Goal: Task Accomplishment & Management: Manage account settings

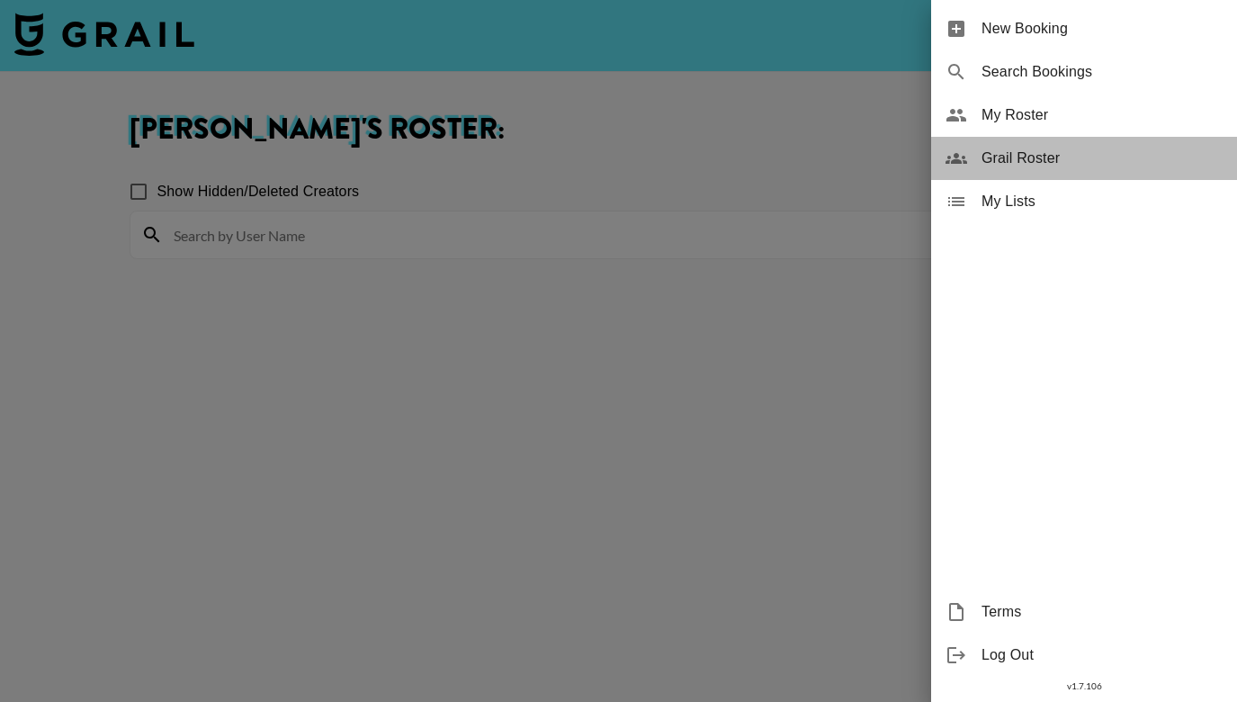
click at [1025, 152] on span "Grail Roster" at bounding box center [1101, 159] width 241 height 22
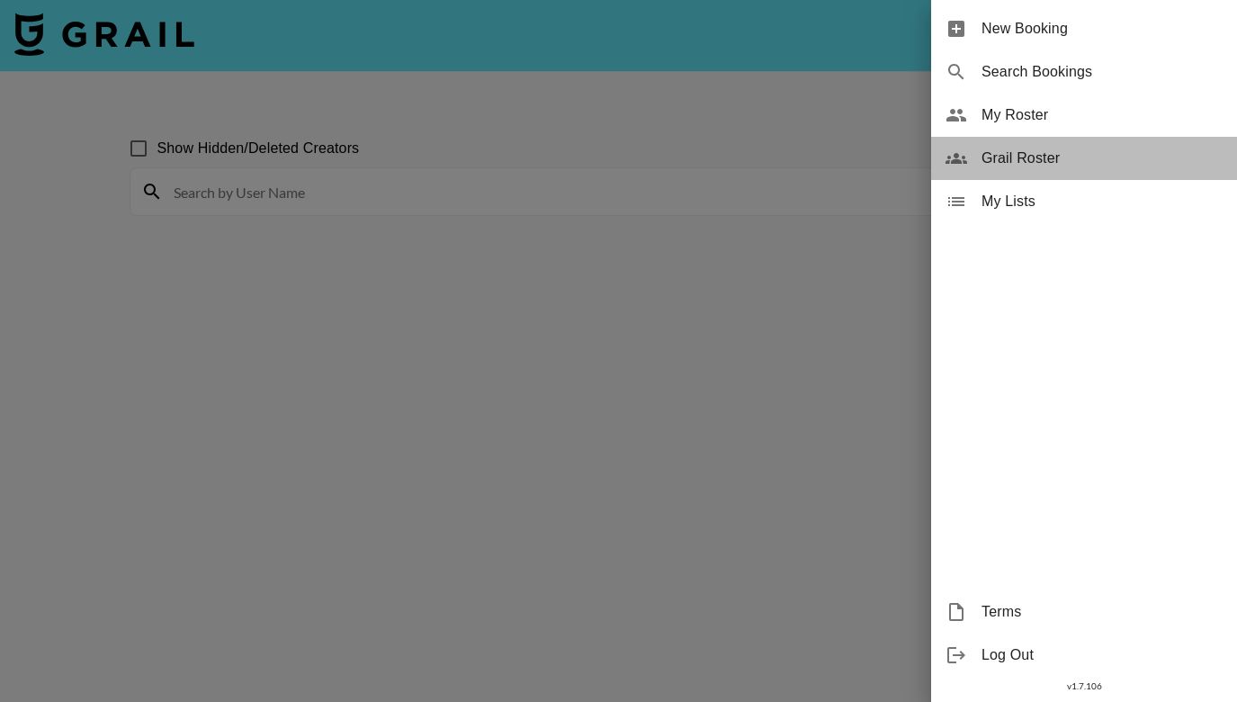
click at [1025, 152] on span "Grail Roster" at bounding box center [1101, 159] width 241 height 22
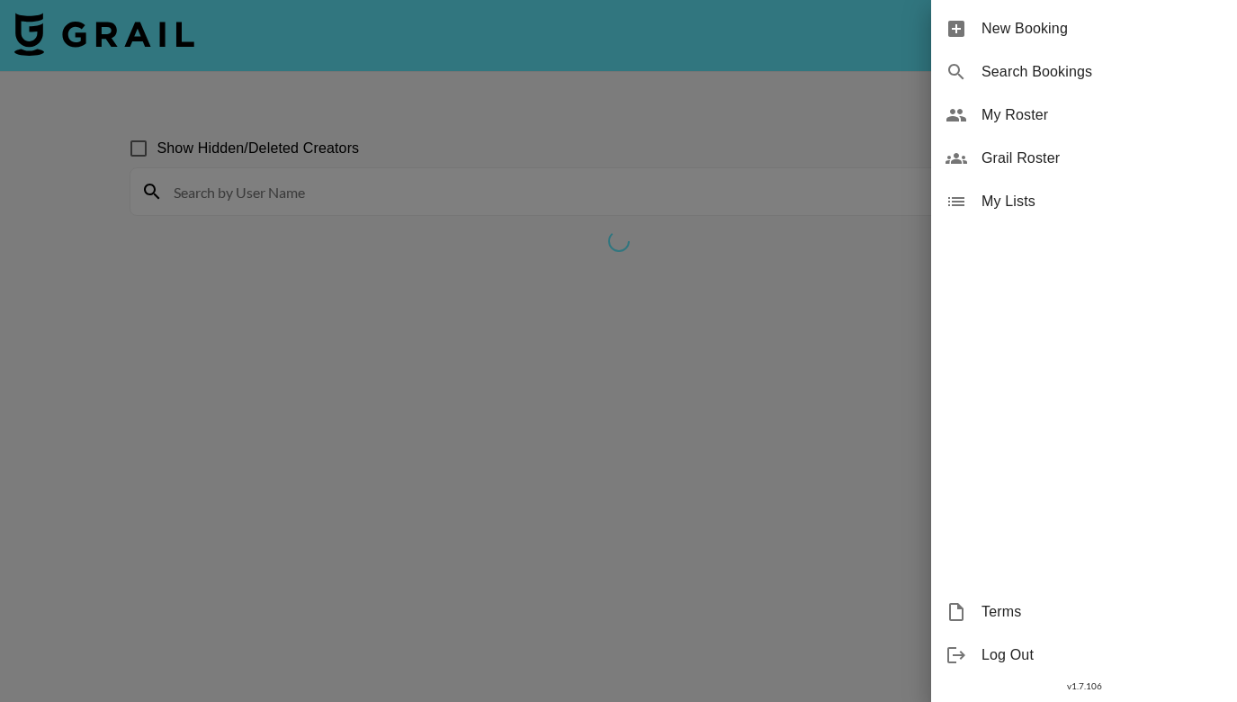
click at [359, 428] on div at bounding box center [618, 351] width 1237 height 702
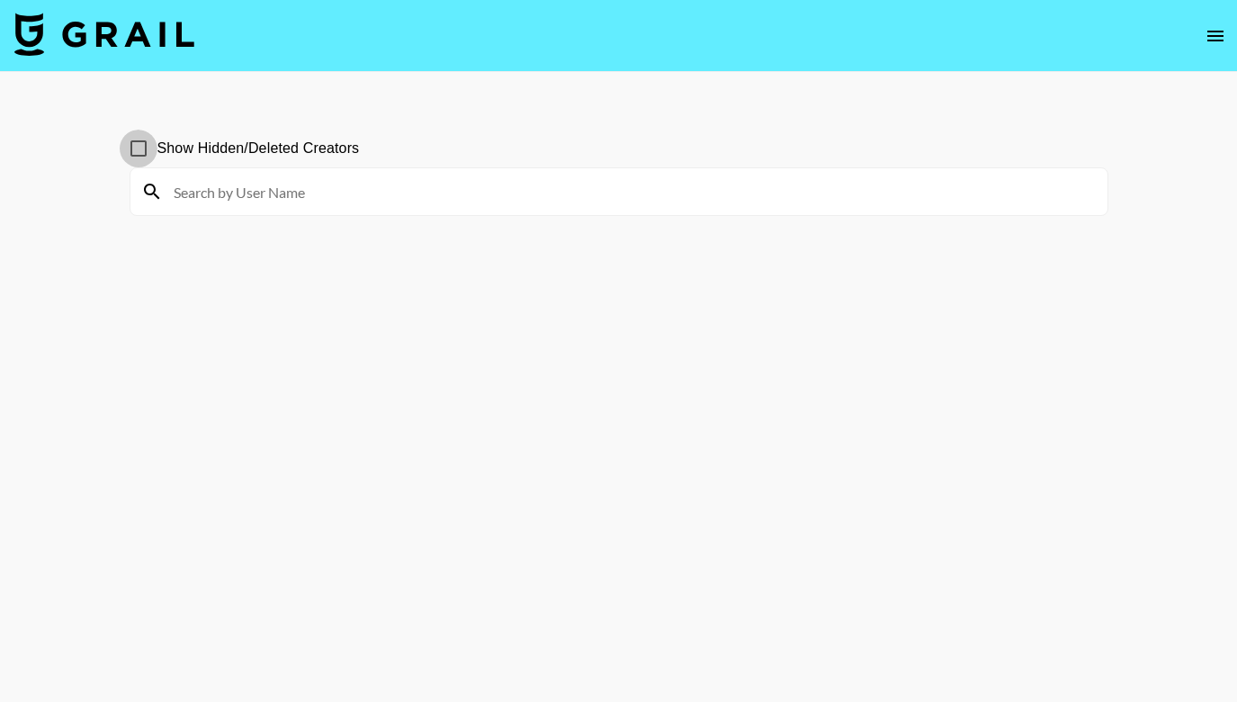
click at [140, 154] on input "Show Hidden/Deleted Creators" at bounding box center [139, 149] width 38 height 38
checkbox input "true"
click at [506, 196] on input at bounding box center [630, 191] width 934 height 29
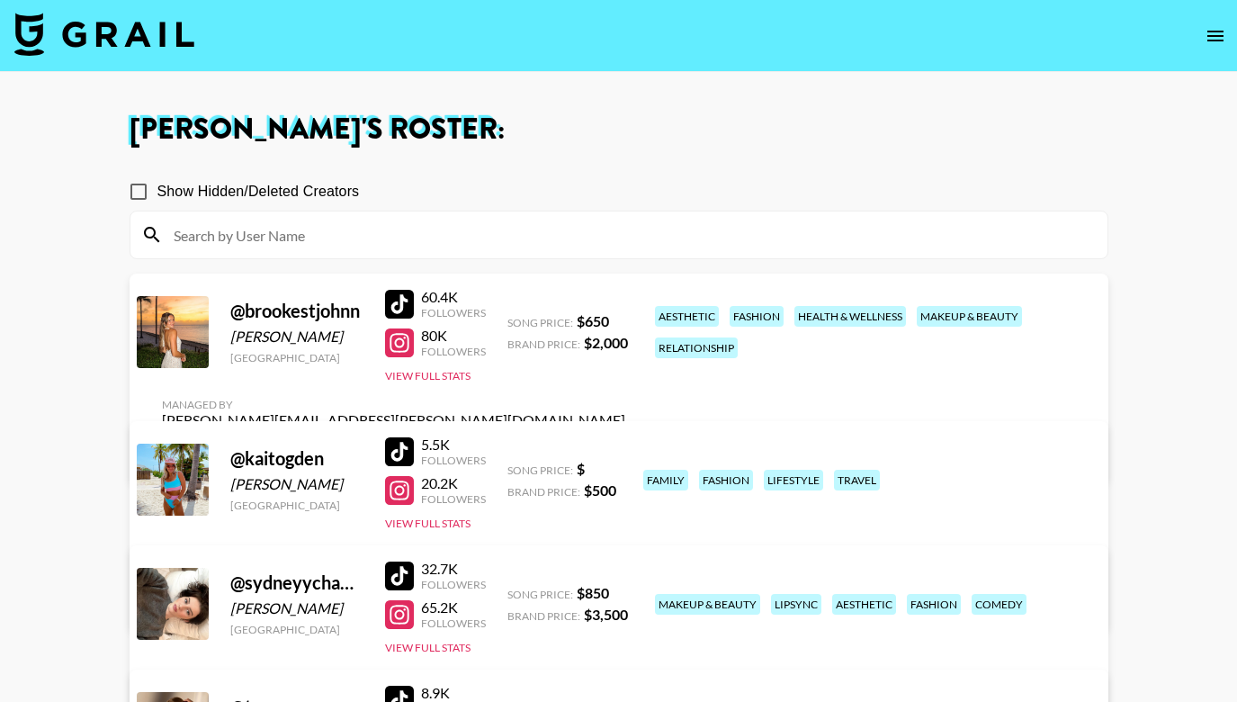
scroll to position [452, 0]
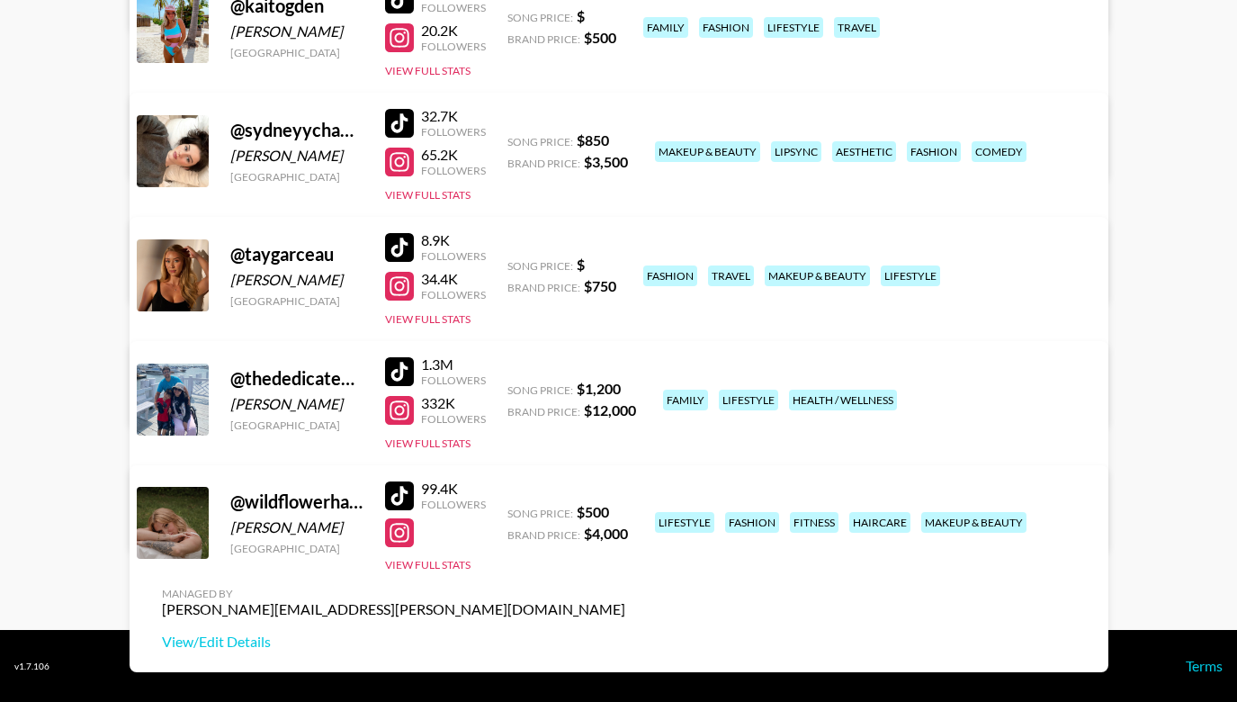
click at [625, 511] on link "View/Edit Details" at bounding box center [393, 520] width 463 height 18
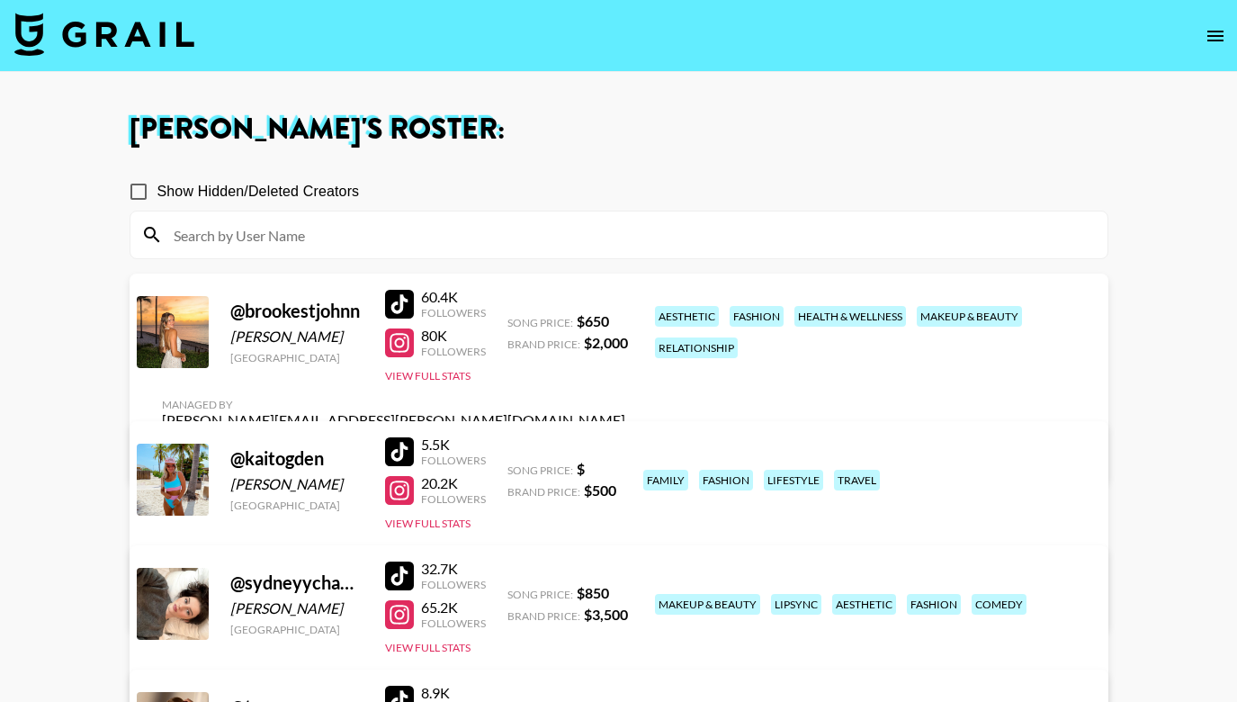
scroll to position [0, 0]
click at [140, 192] on input "Show Hidden/Deleted Creators" at bounding box center [139, 192] width 38 height 38
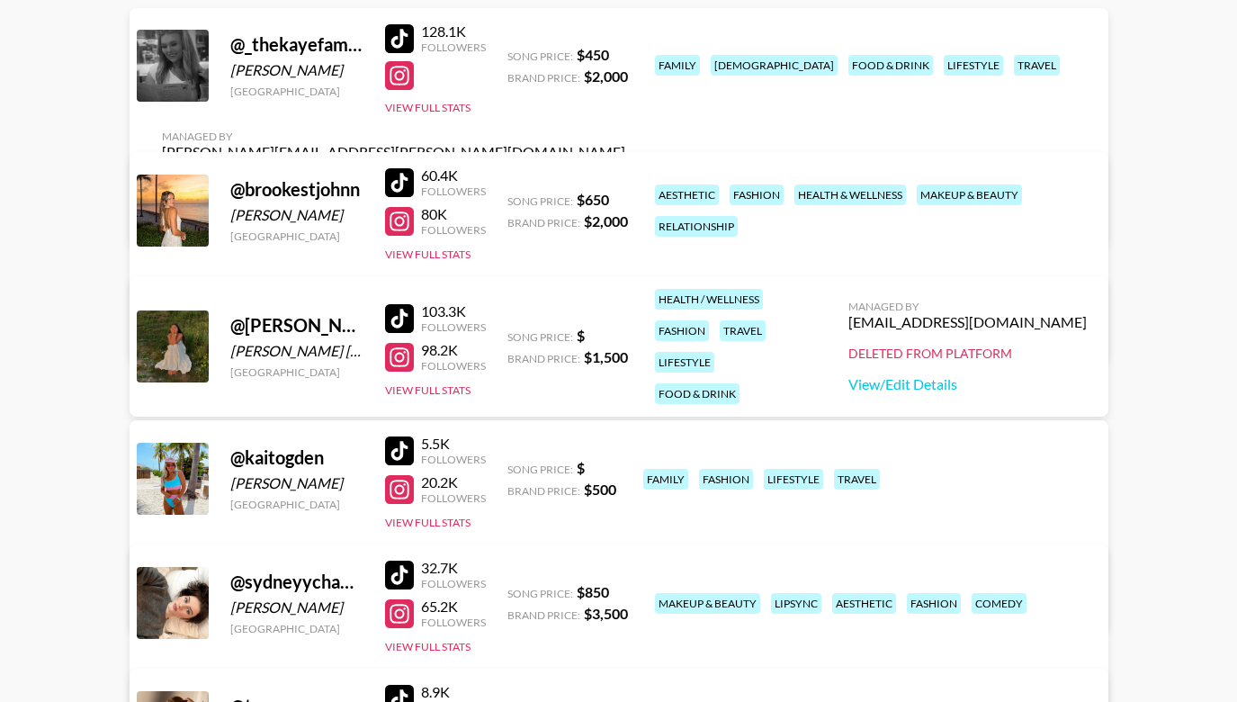
scroll to position [264, 0]
click at [969, 391] on link "View/Edit Details" at bounding box center [967, 385] width 238 height 18
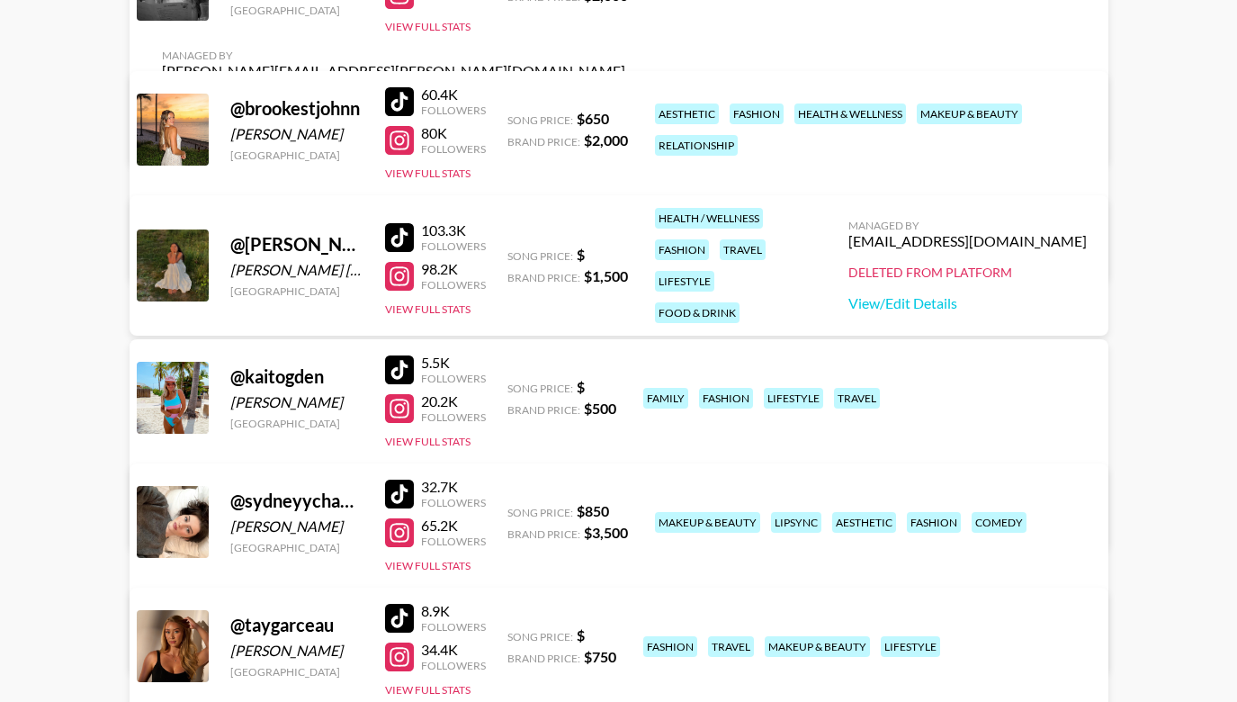
scroll to position [355, 0]
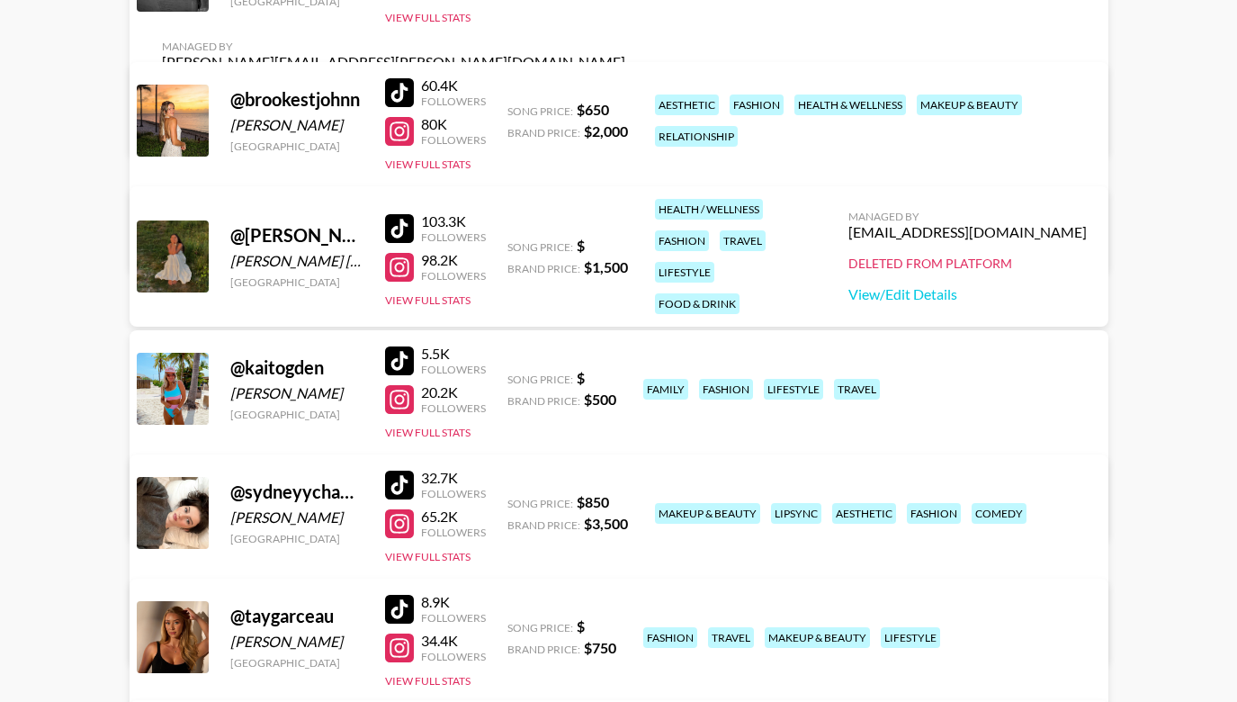
click at [625, 500] on link "View/Edit Details" at bounding box center [393, 509] width 463 height 18
click at [442, 304] on button "View Full Stats" at bounding box center [427, 299] width 85 height 13
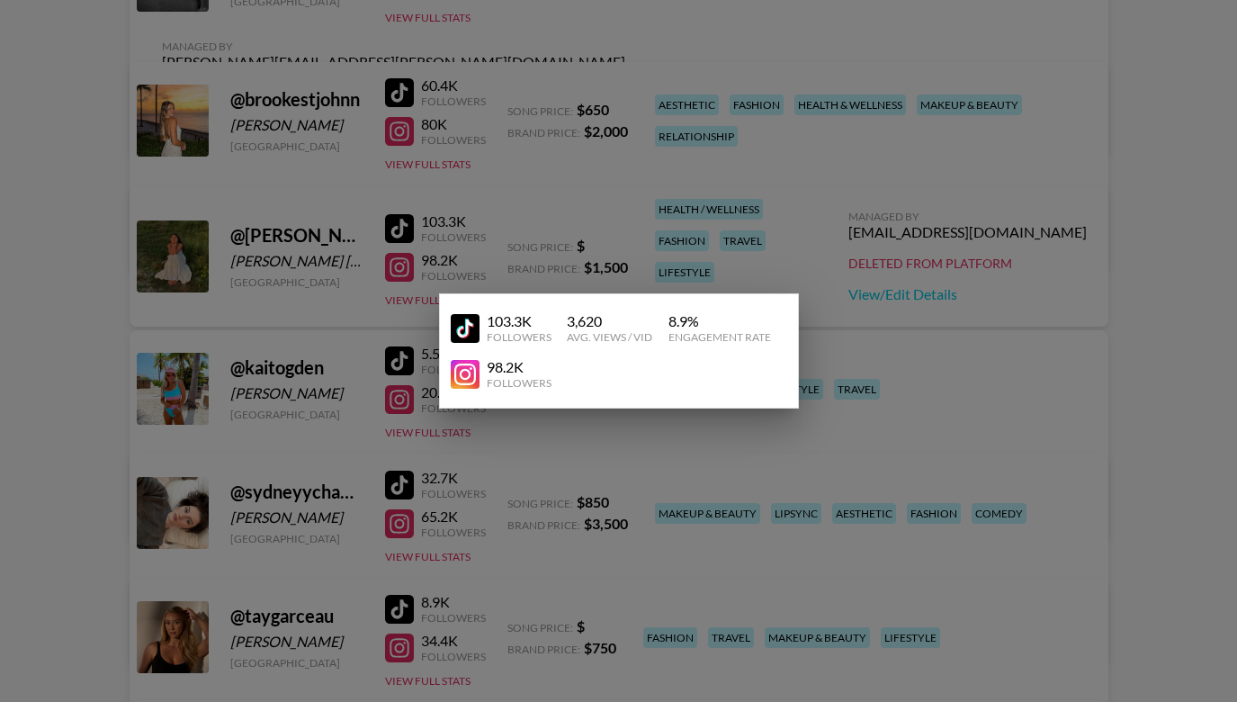
click at [627, 178] on div at bounding box center [618, 351] width 1237 height 702
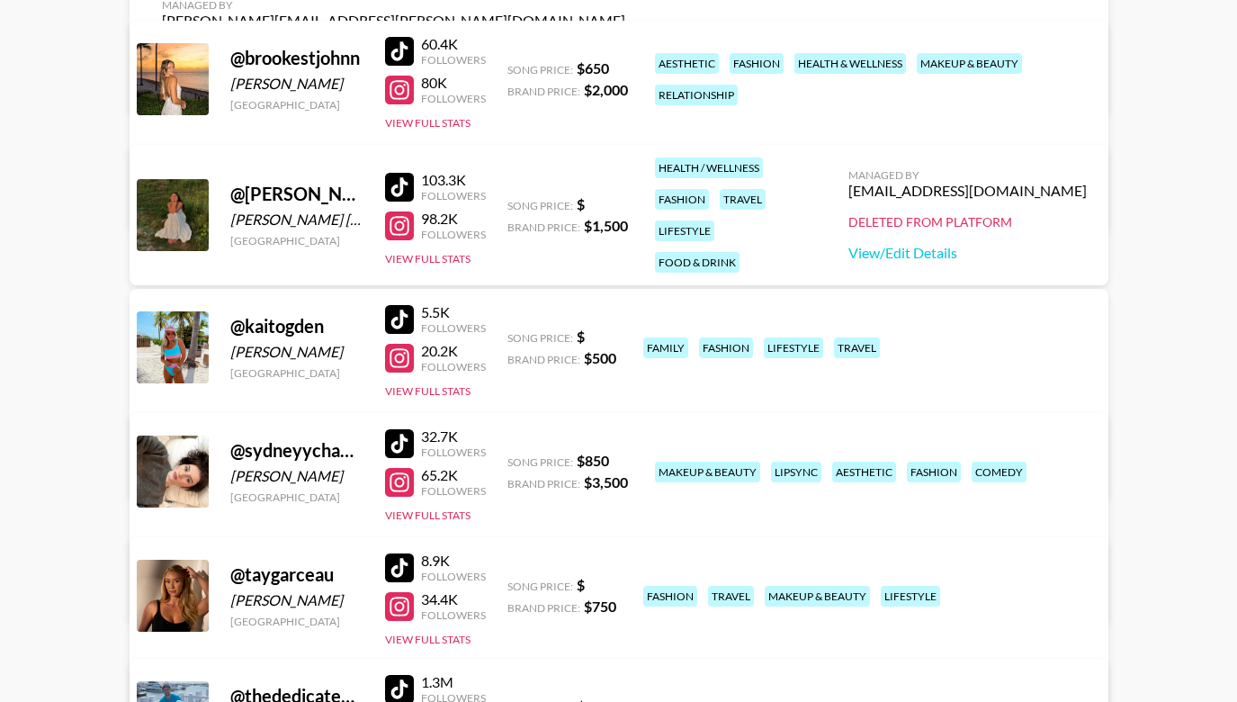
scroll to position [41, 0]
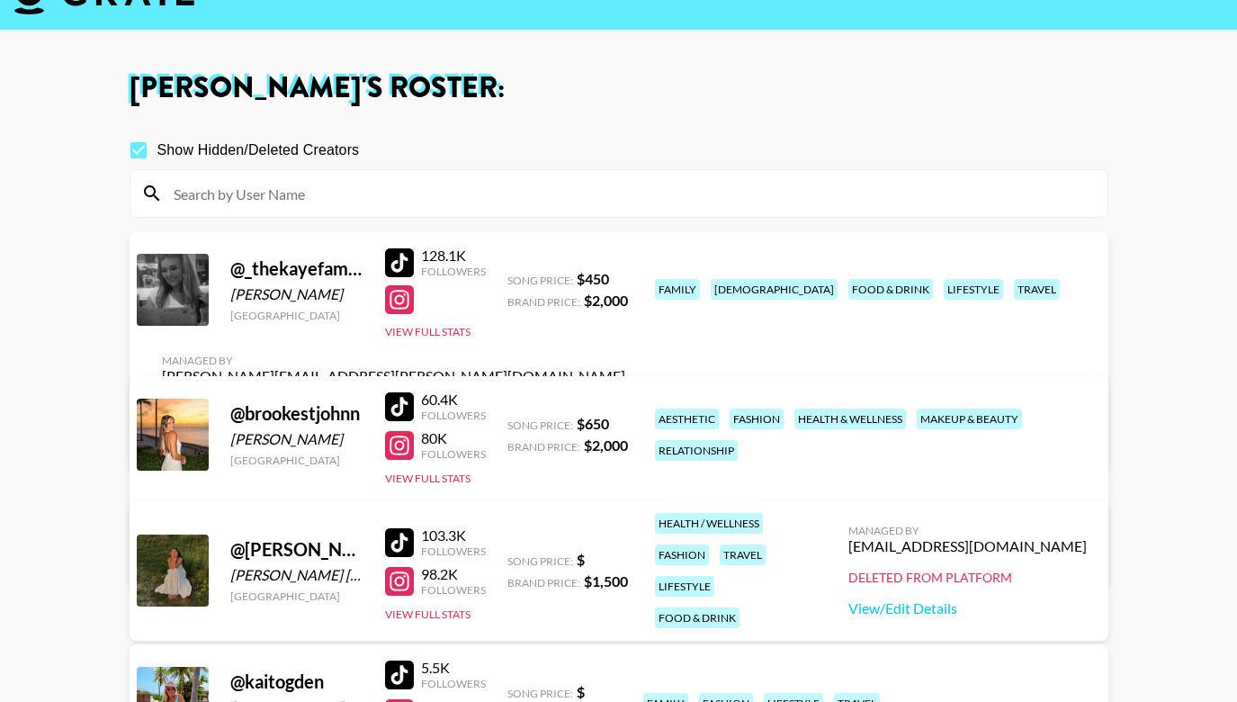
click at [143, 152] on input "Show Hidden/Deleted Creators" at bounding box center [139, 150] width 38 height 38
checkbox input "false"
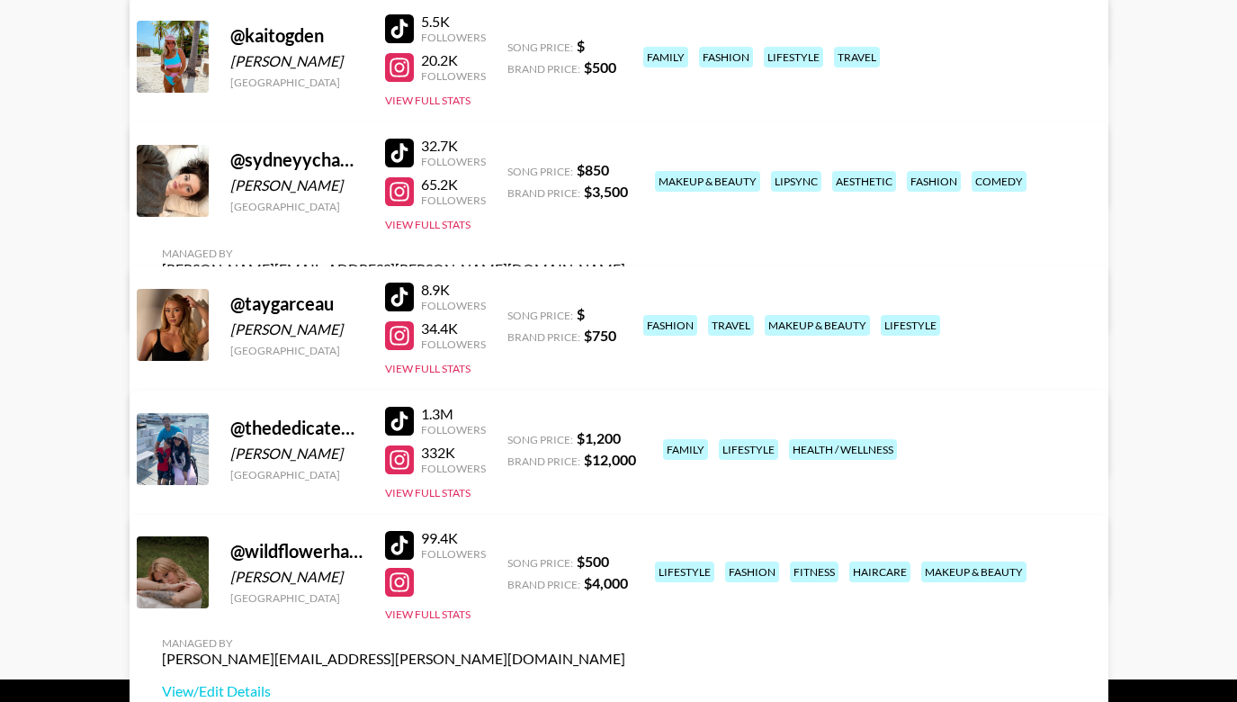
scroll to position [421, 0]
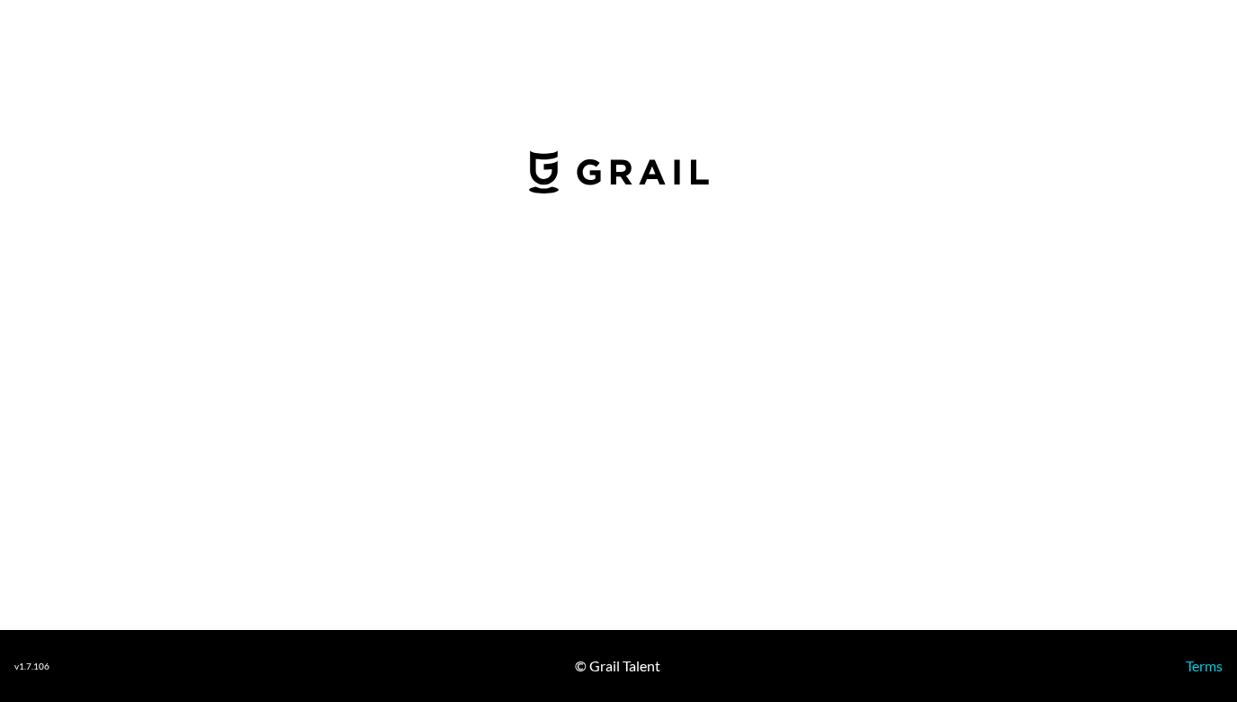
select select "USD"
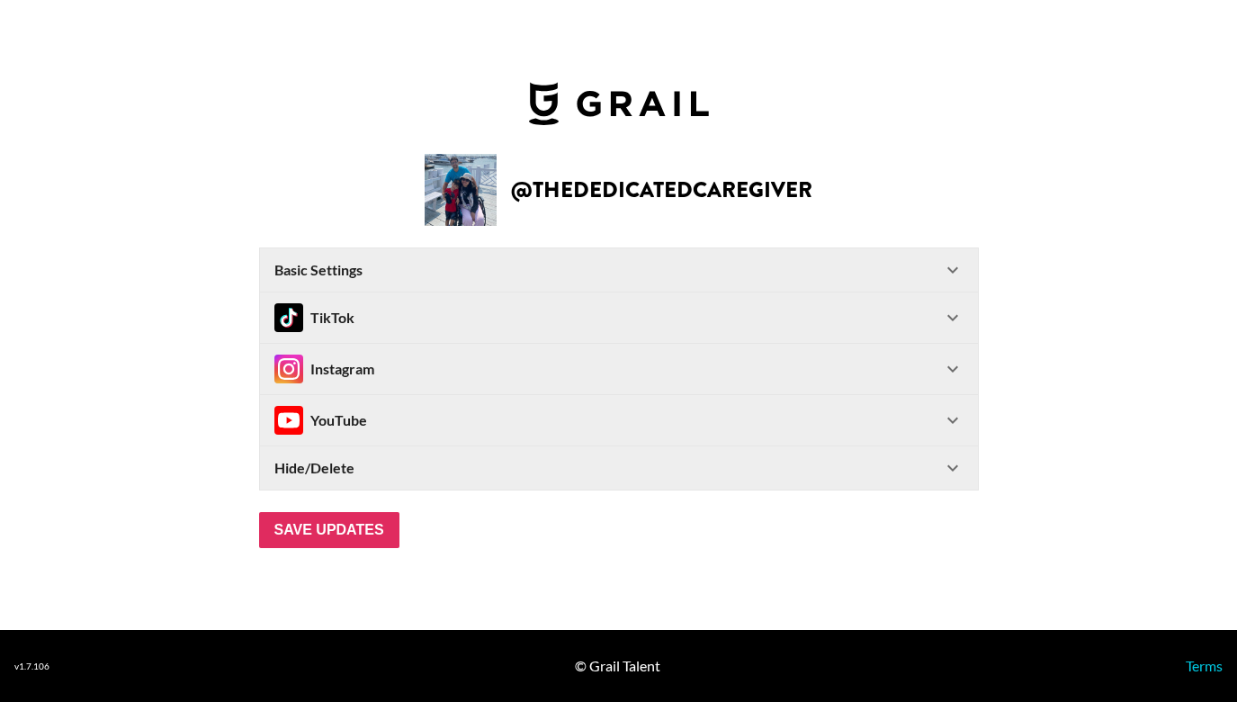
type input "United States"
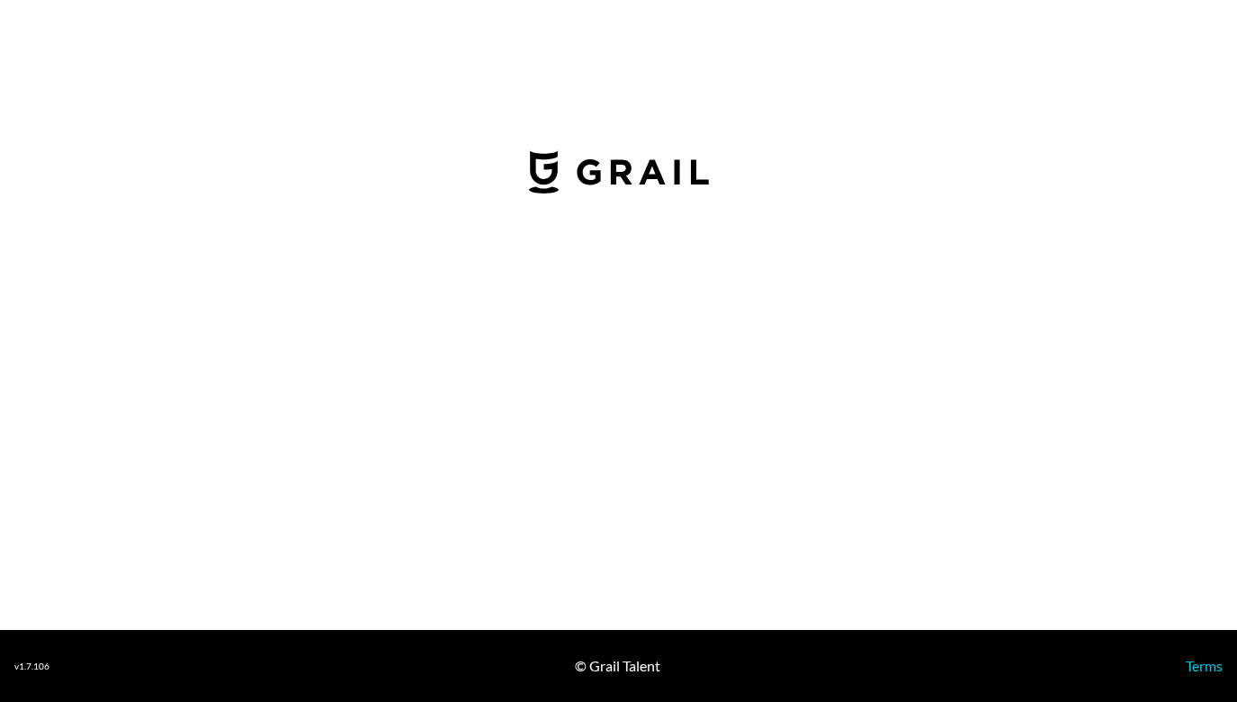
select select "USD"
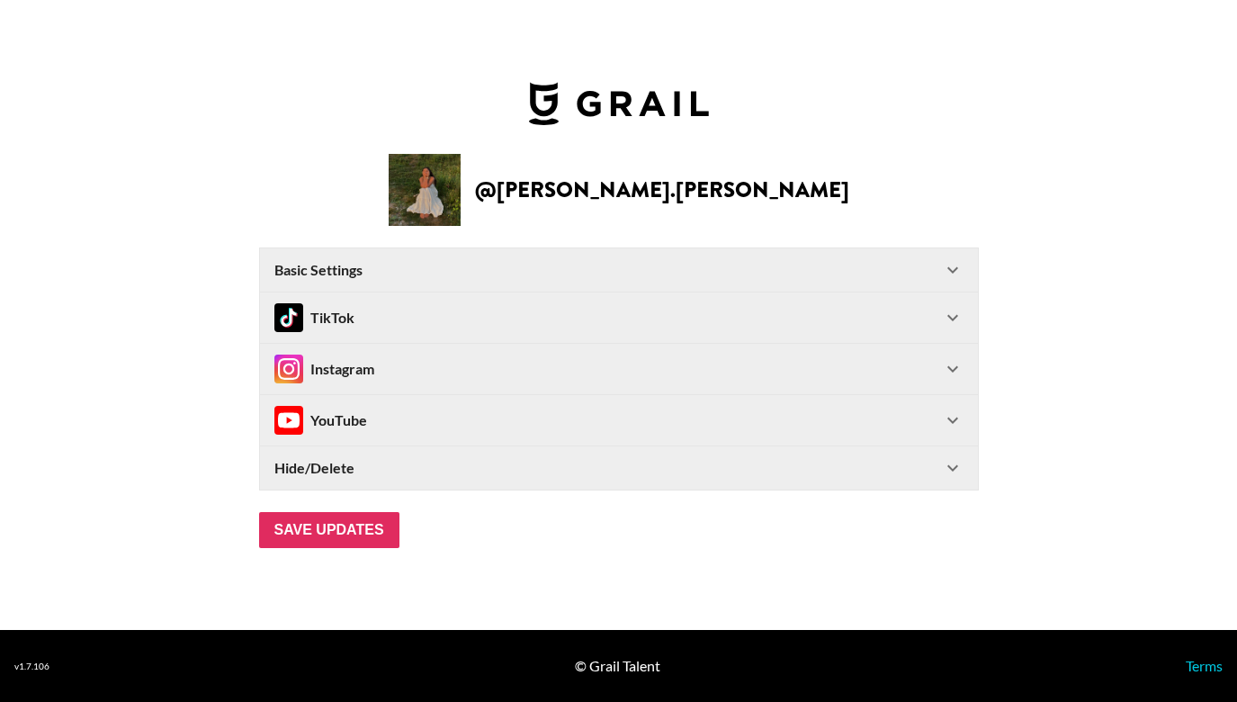
click at [649, 319] on div "TikTok" at bounding box center [607, 317] width 667 height 29
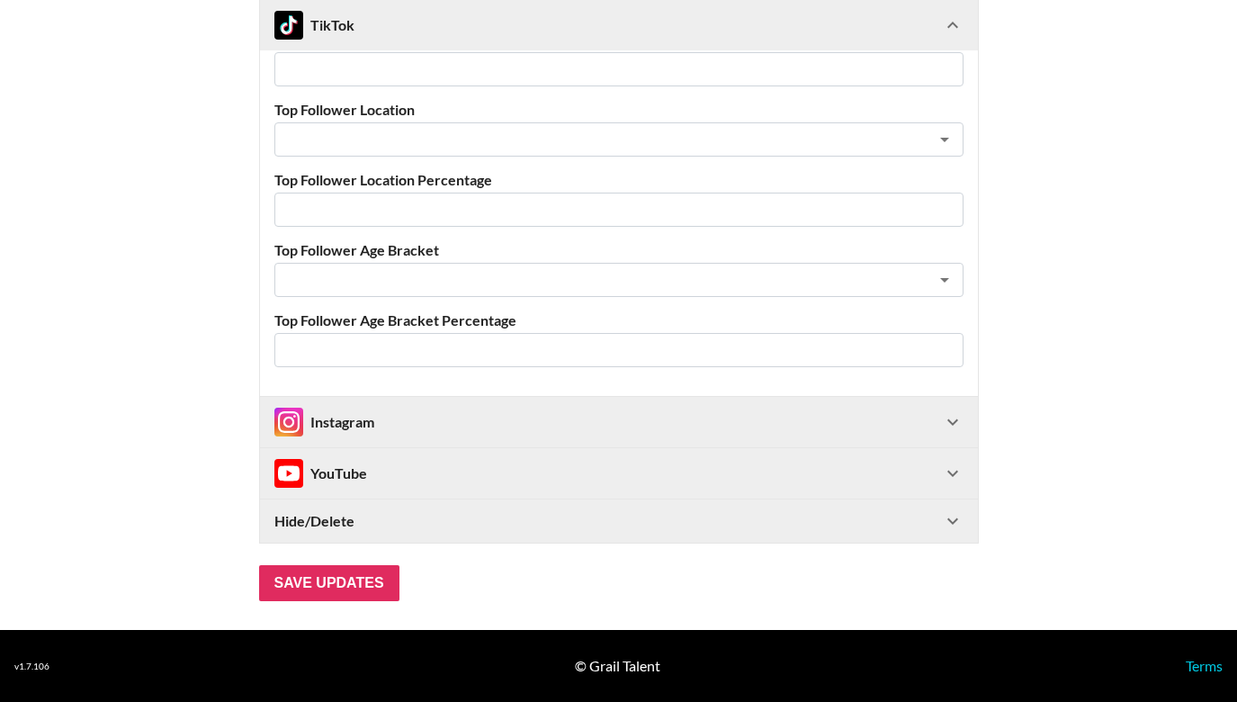
scroll to position [737, 0]
click at [638, 422] on div "Instagram" at bounding box center [607, 421] width 667 height 29
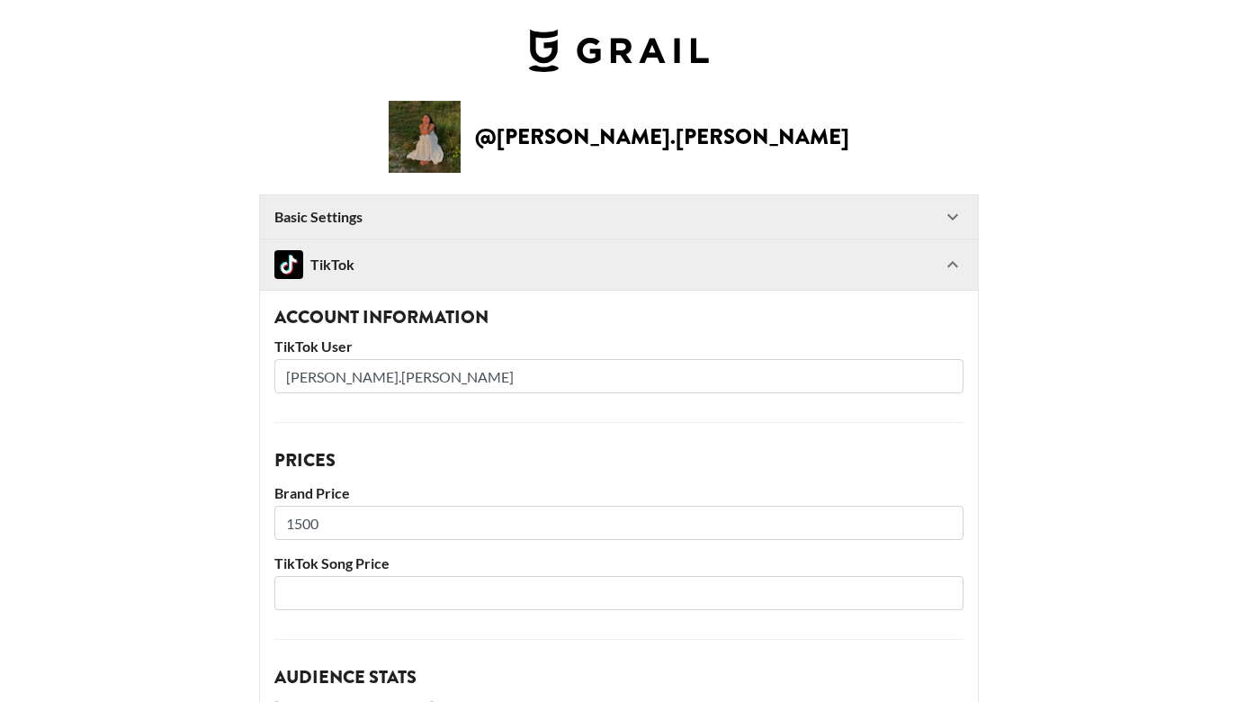
scroll to position [0, 0]
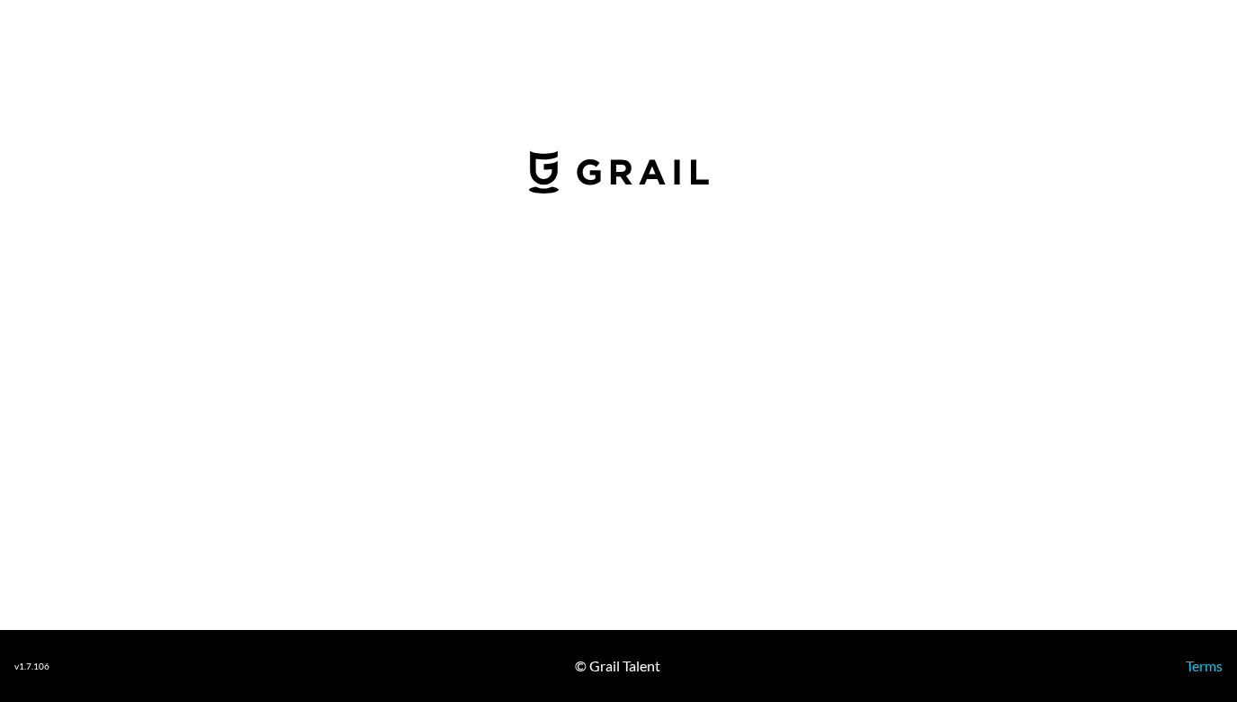
select select "USD"
